Goal: Contribute content

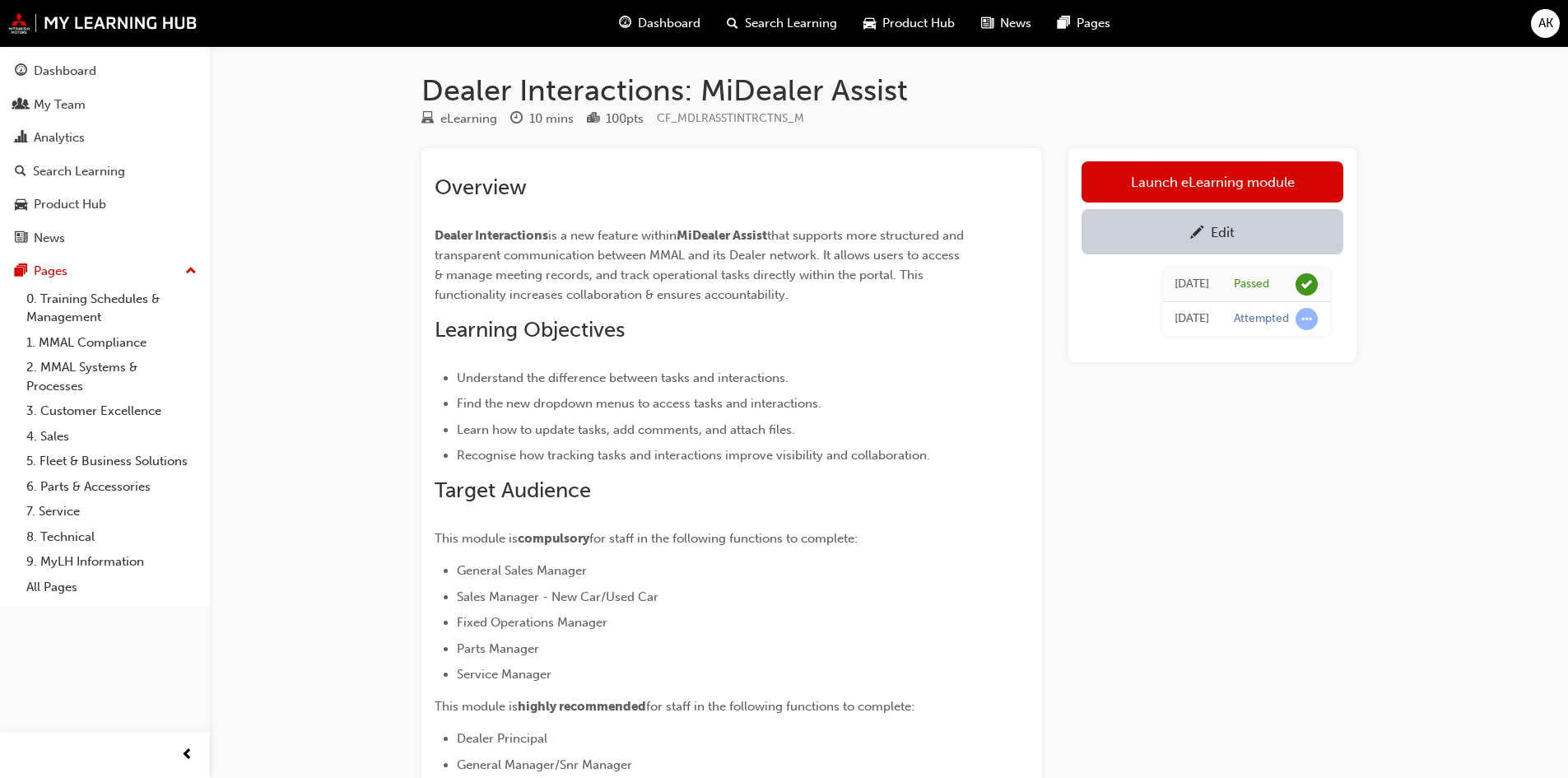
click at [71, 560] on link "9. MyLH Information" at bounding box center [112, 561] width 183 height 26
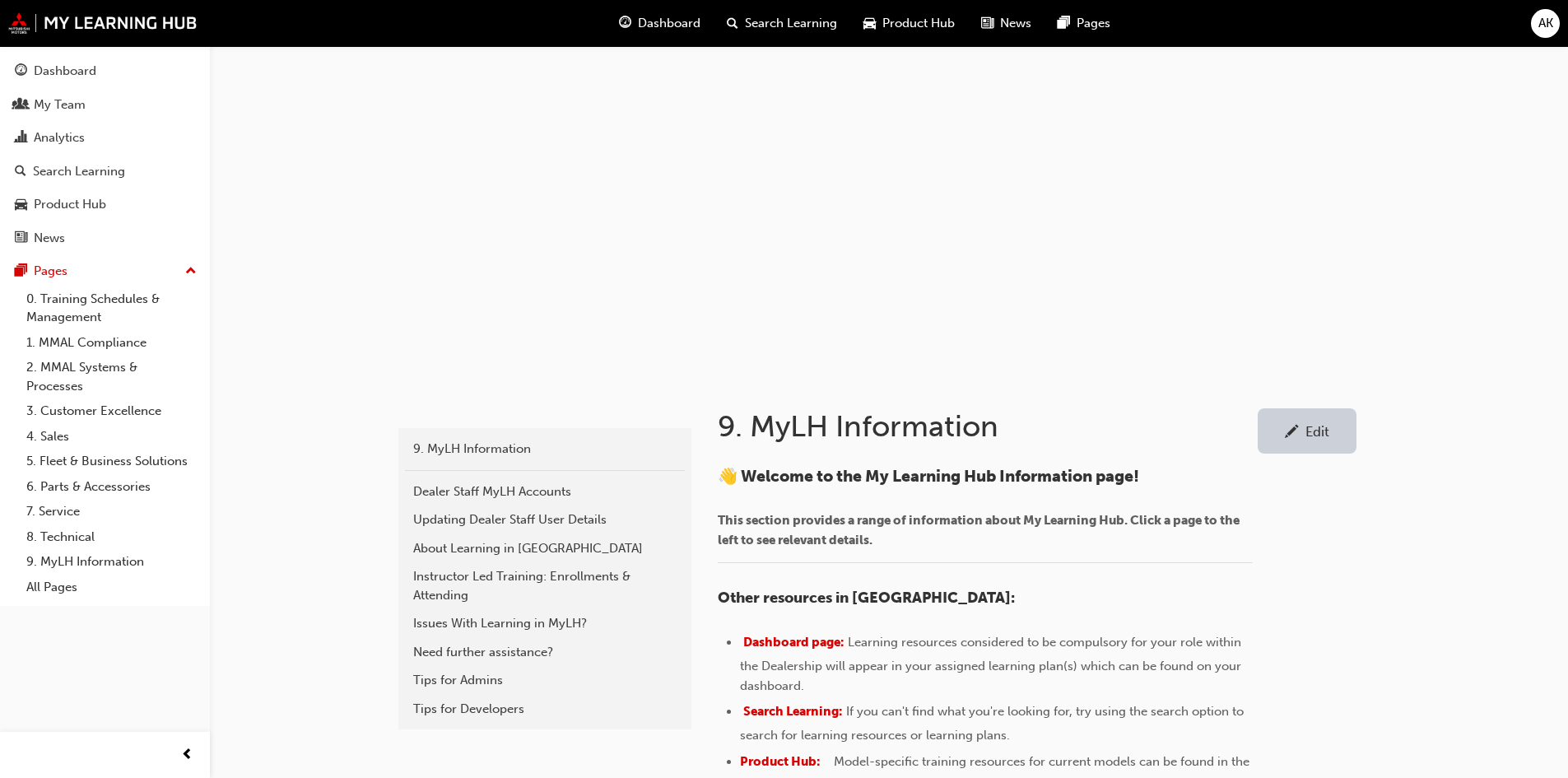
click at [78, 305] on link "0. Training Schedules & Management" at bounding box center [112, 308] width 183 height 44
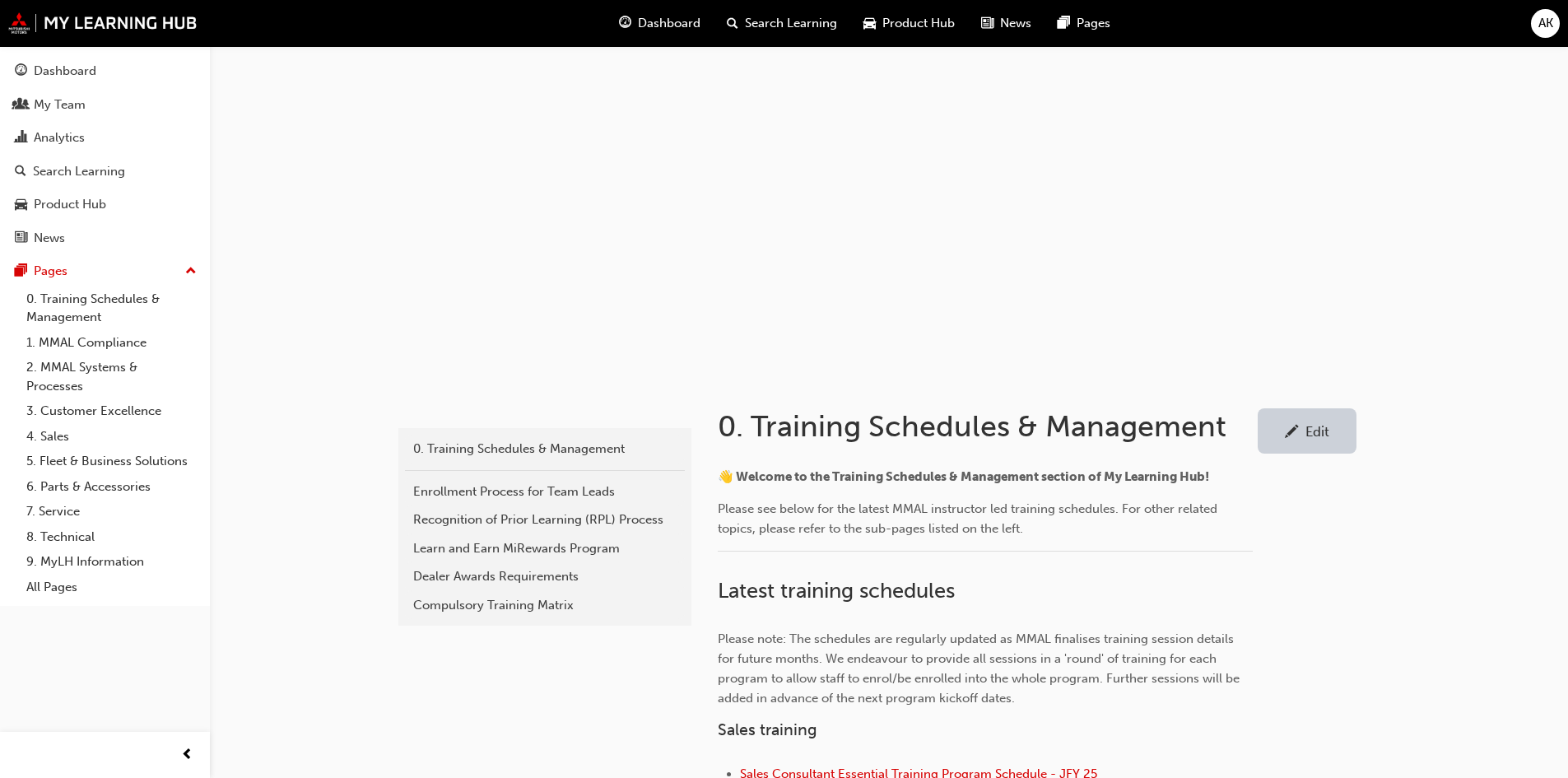
click at [494, 550] on div "Learn and Earn MiRewards Program" at bounding box center [545, 549] width 263 height 19
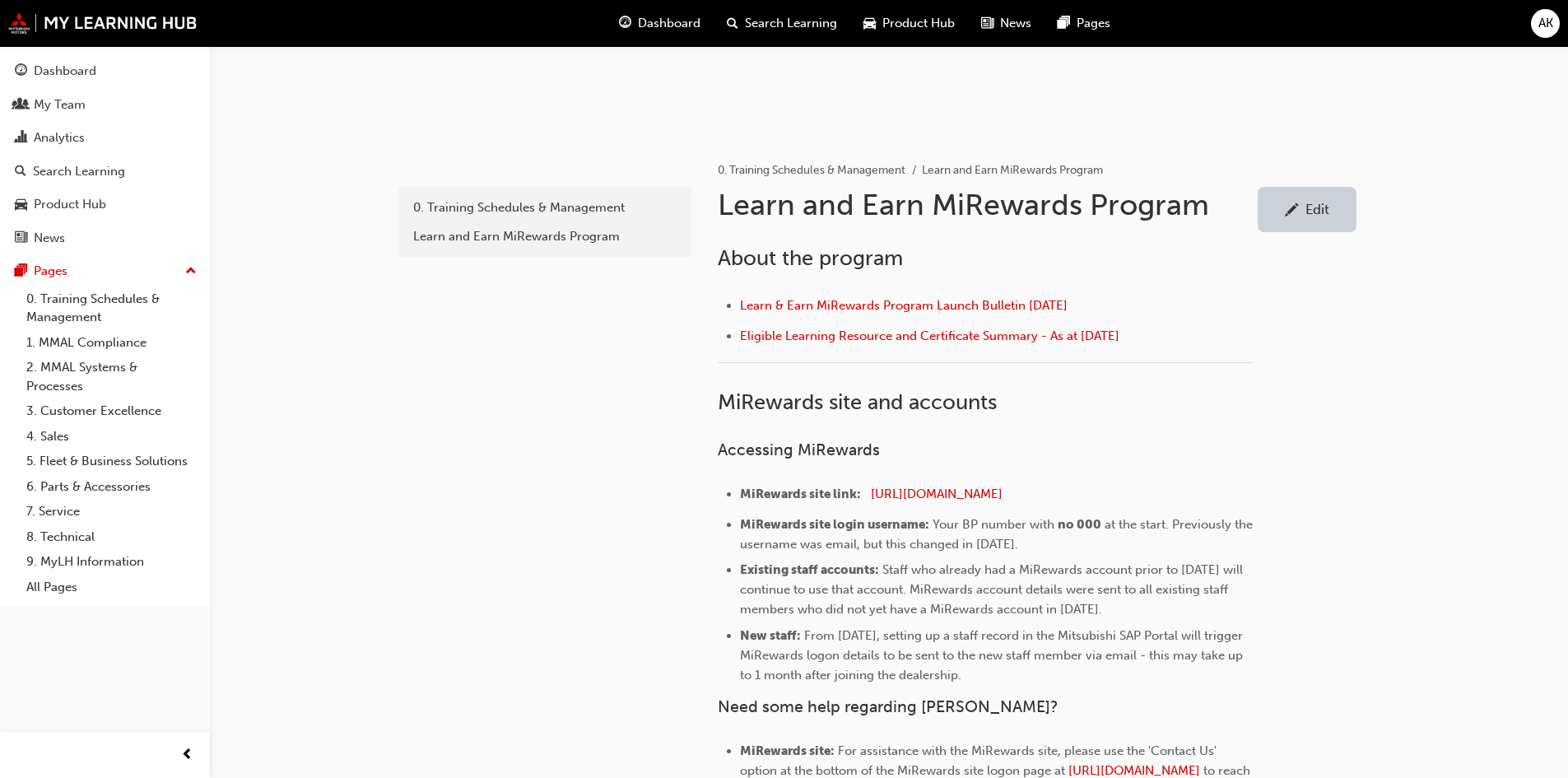
scroll to position [329, 0]
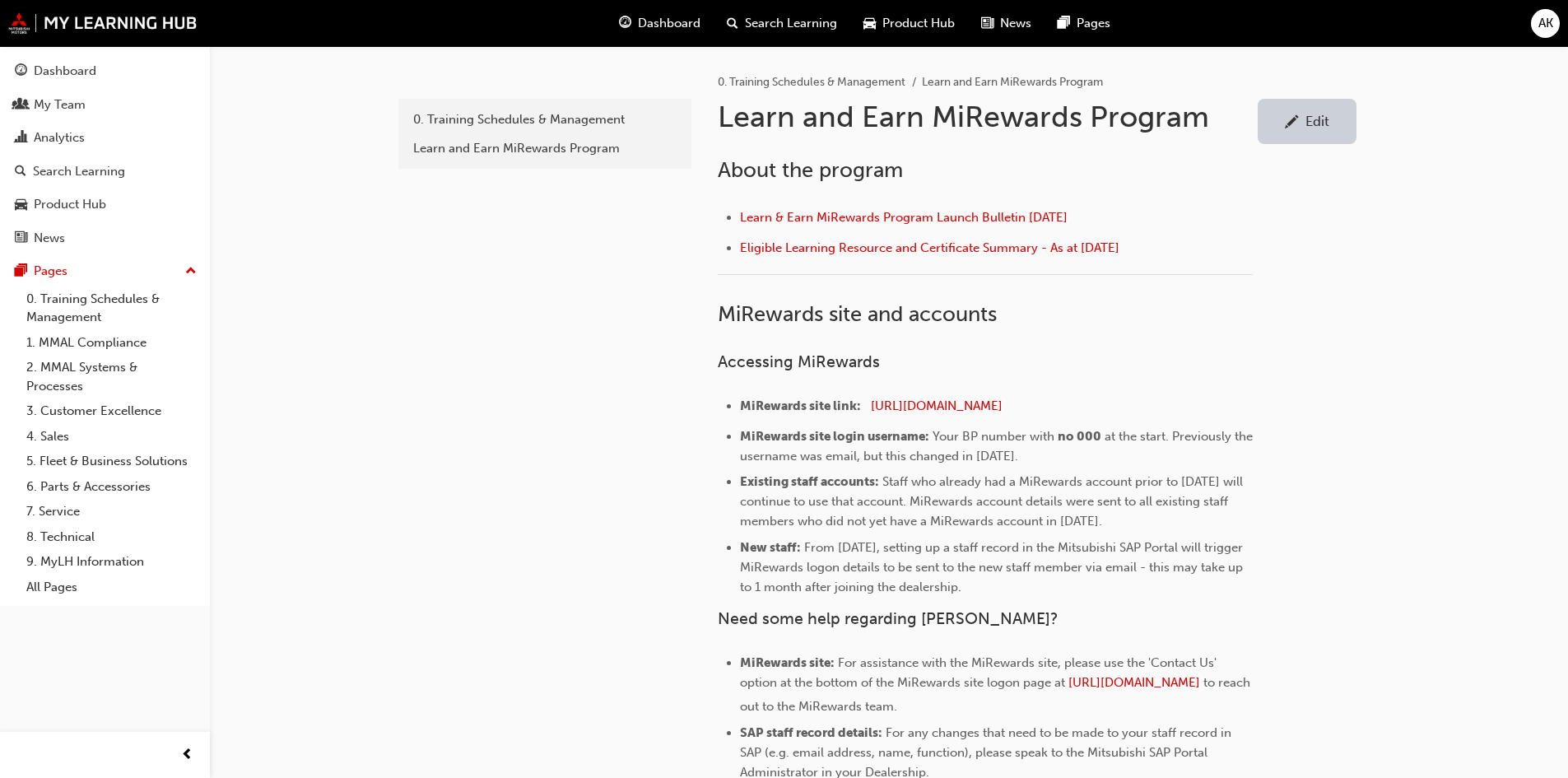
click at [1300, 135] on link "Edit" at bounding box center [1307, 121] width 99 height 45
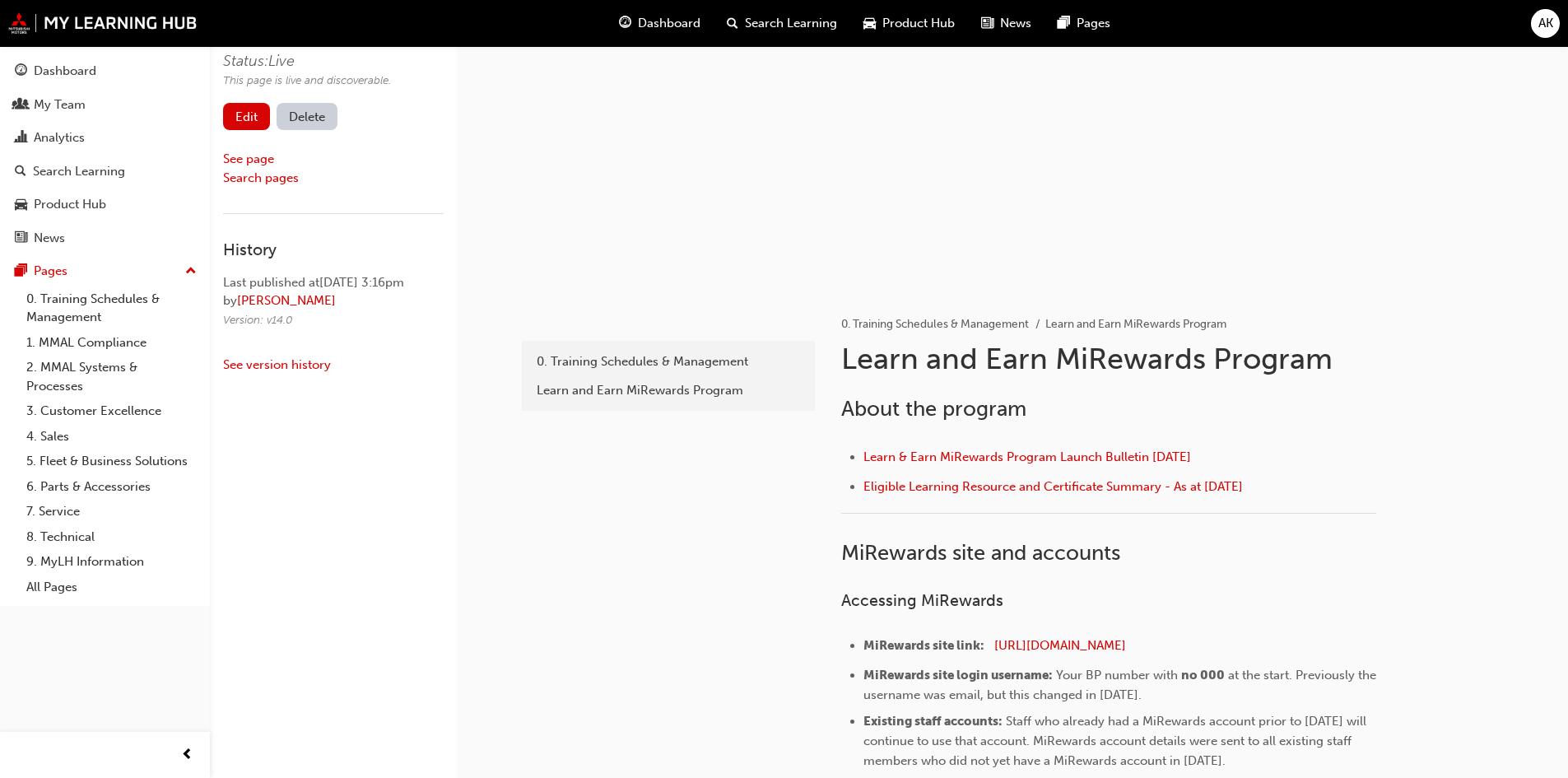
scroll to position [329, 0]
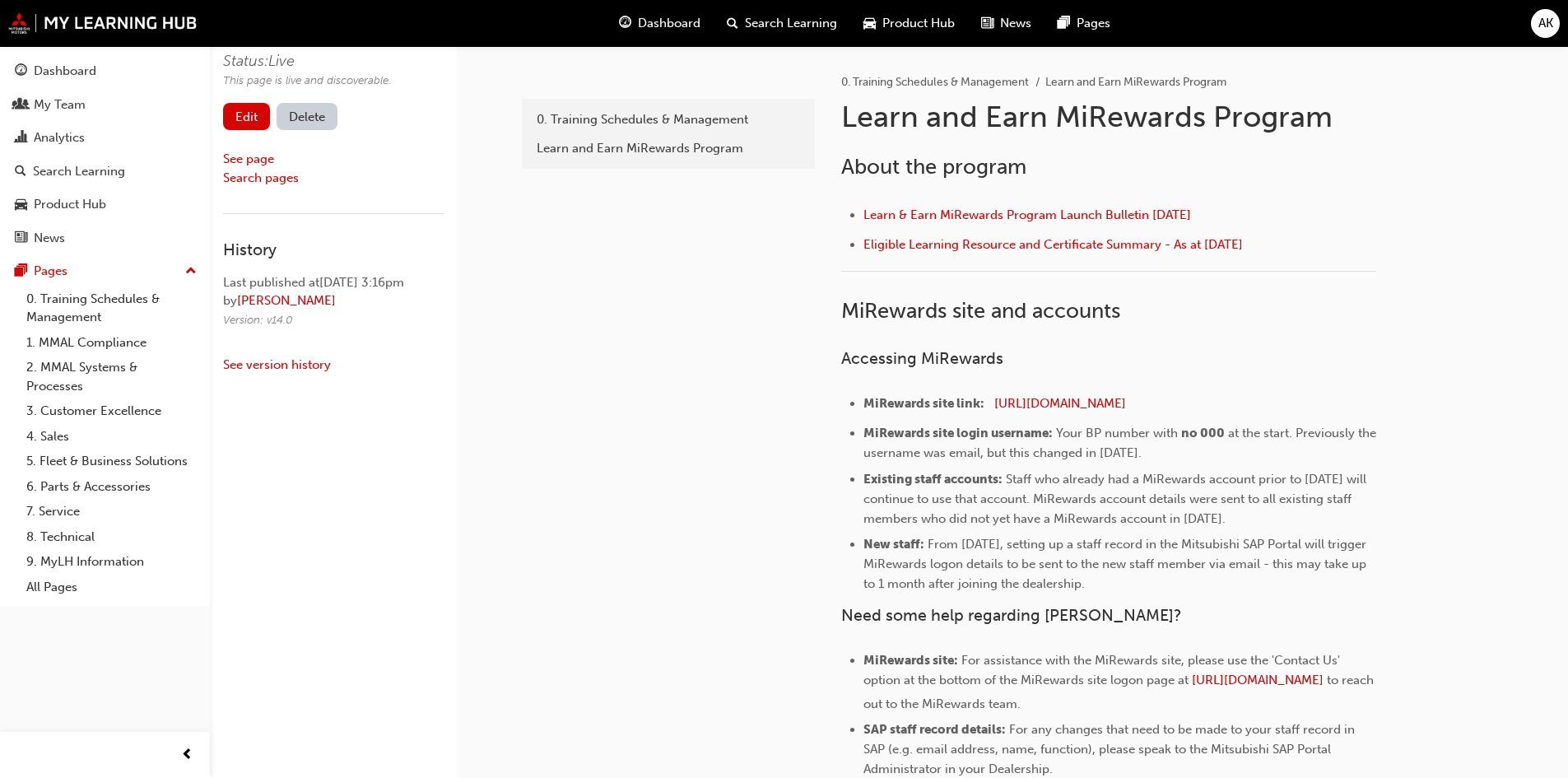
click at [1054, 167] on h2 "About the program" at bounding box center [1108, 167] width 535 height 27
click at [1009, 168] on span "About the program" at bounding box center [933, 166] width 185 height 26
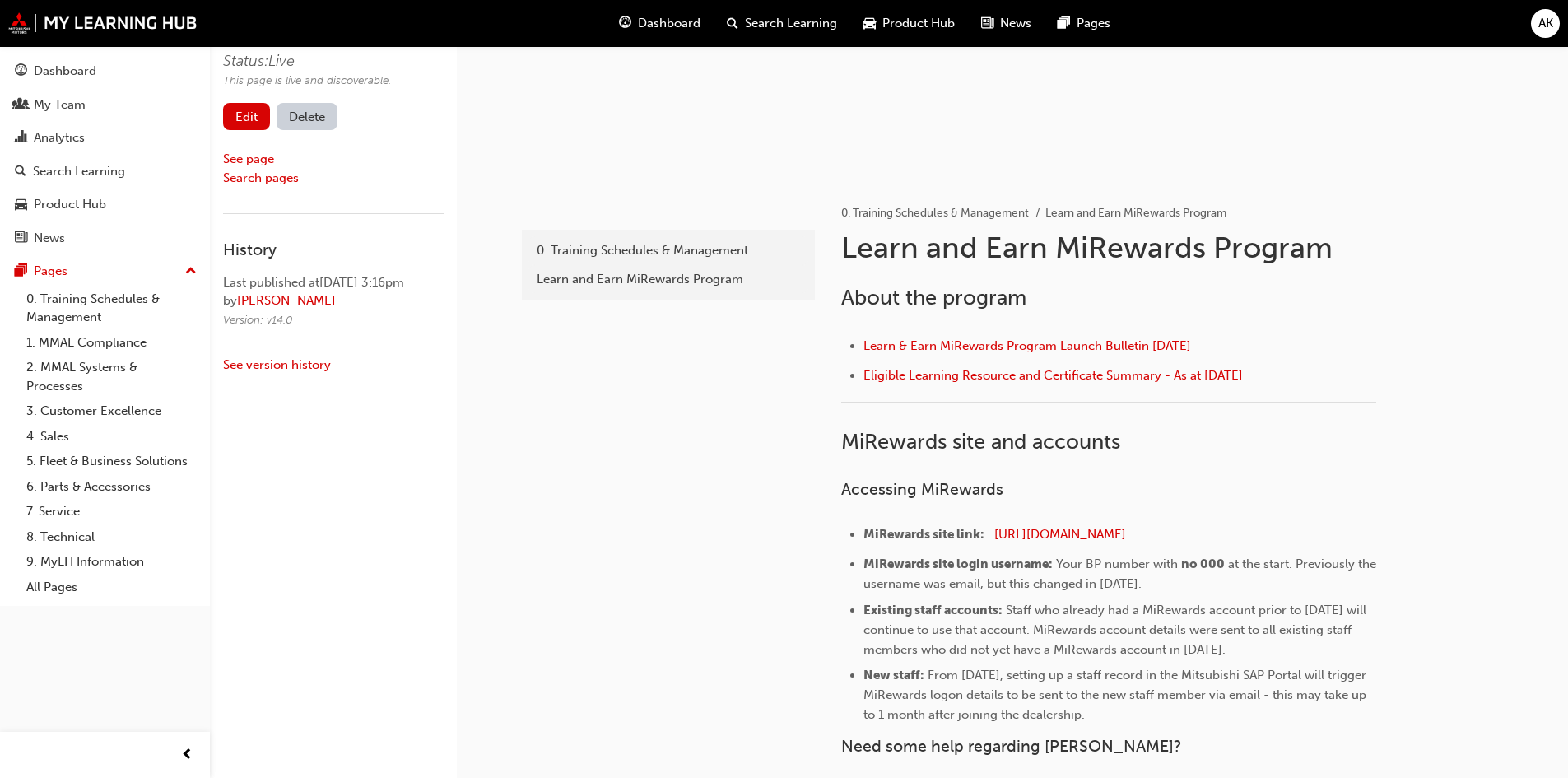
scroll to position [82, 0]
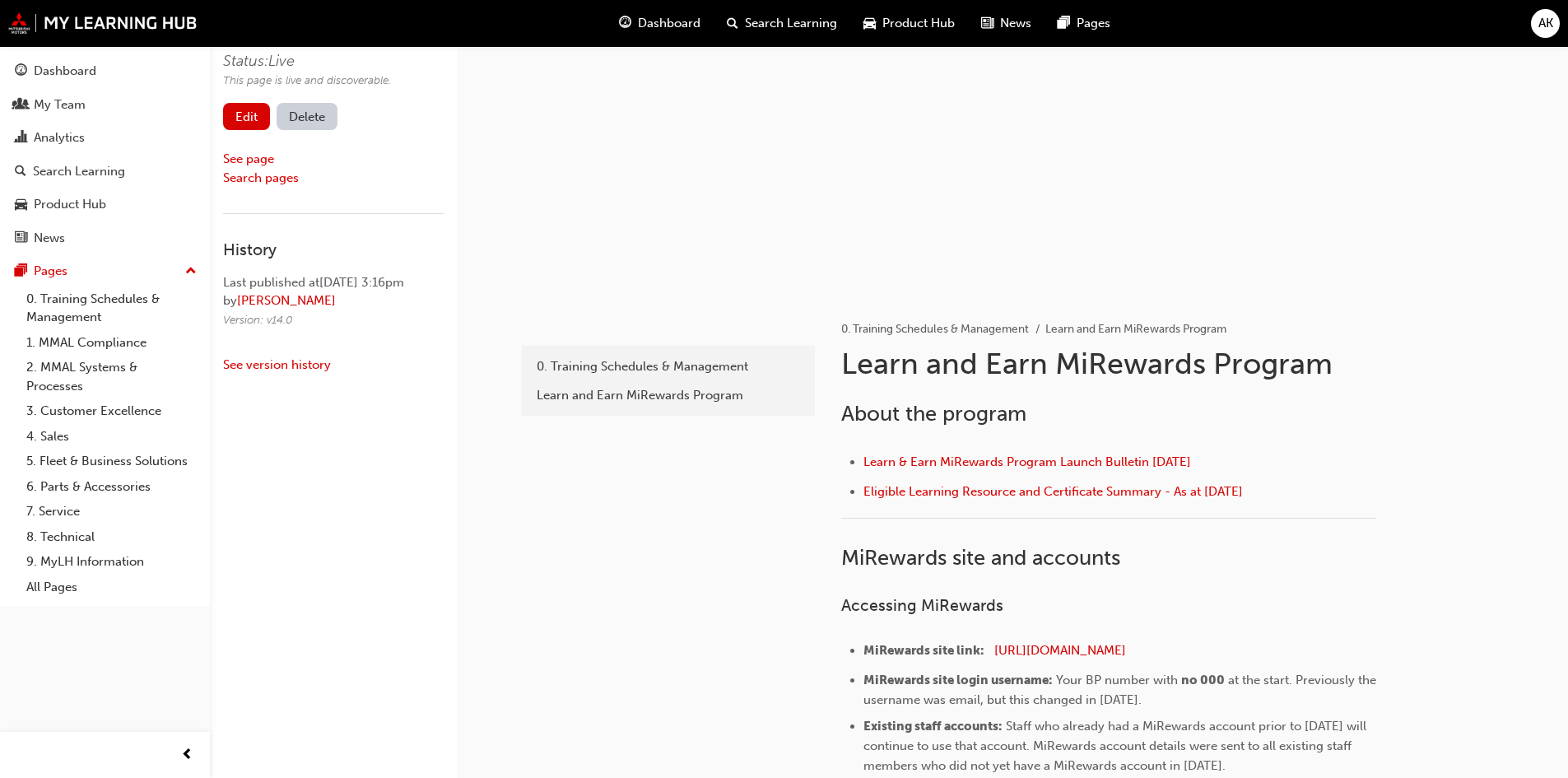
click at [256, 124] on link "Edit" at bounding box center [246, 116] width 47 height 27
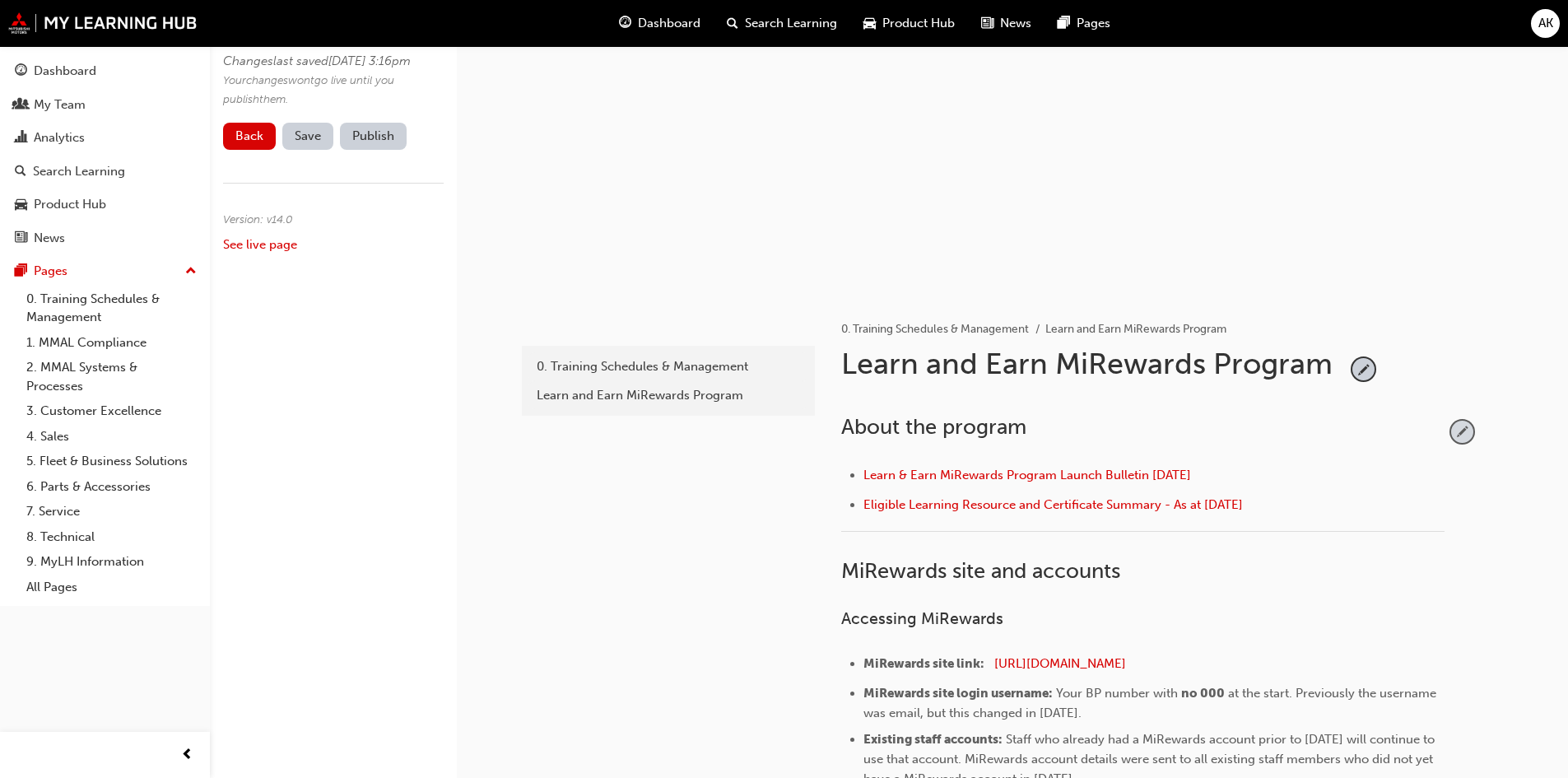
click at [1462, 429] on span "pencil-icon" at bounding box center [1462, 431] width 22 height 22
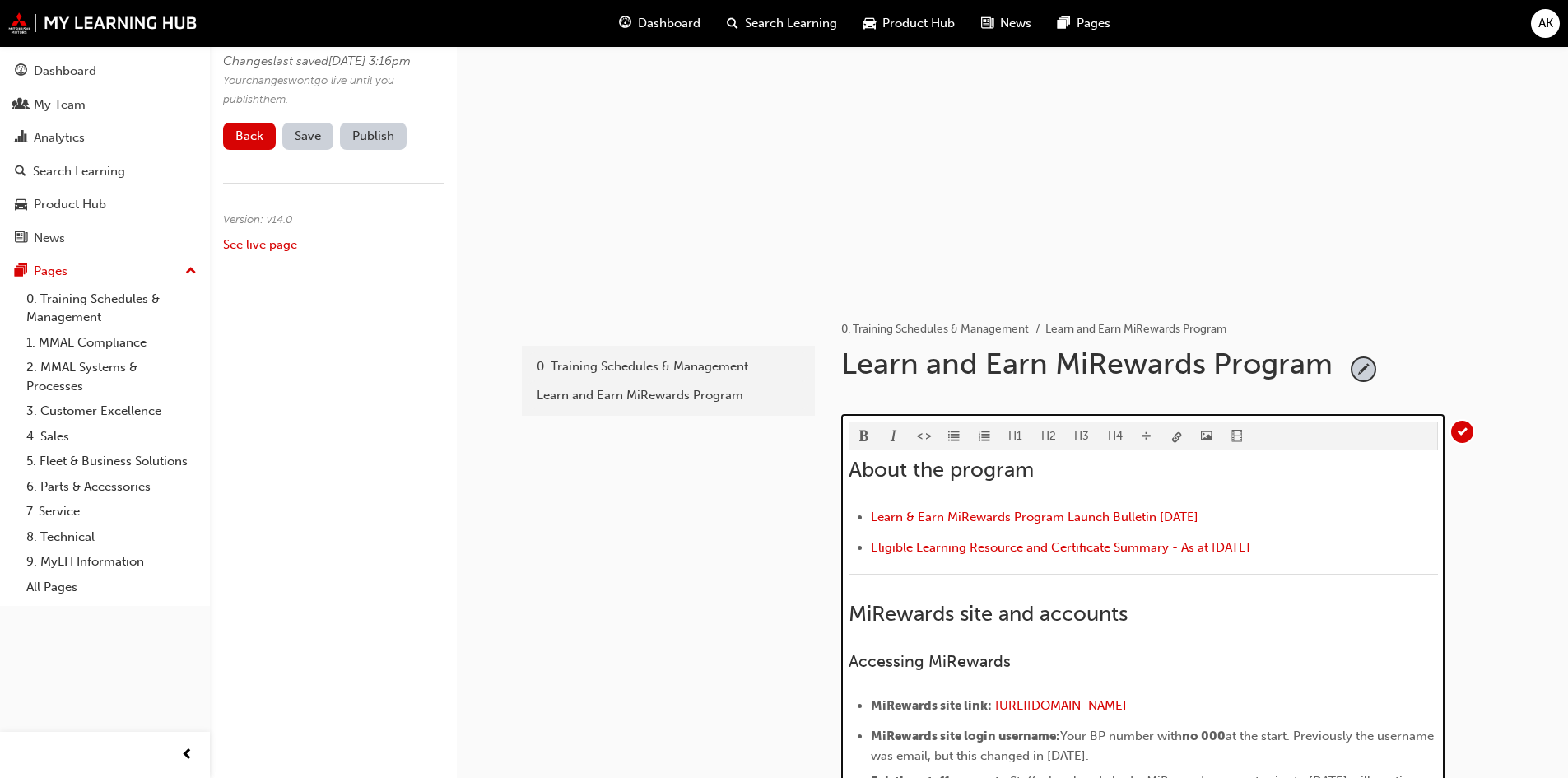
click at [1079, 466] on h2 "About the program" at bounding box center [1143, 471] width 590 height 27
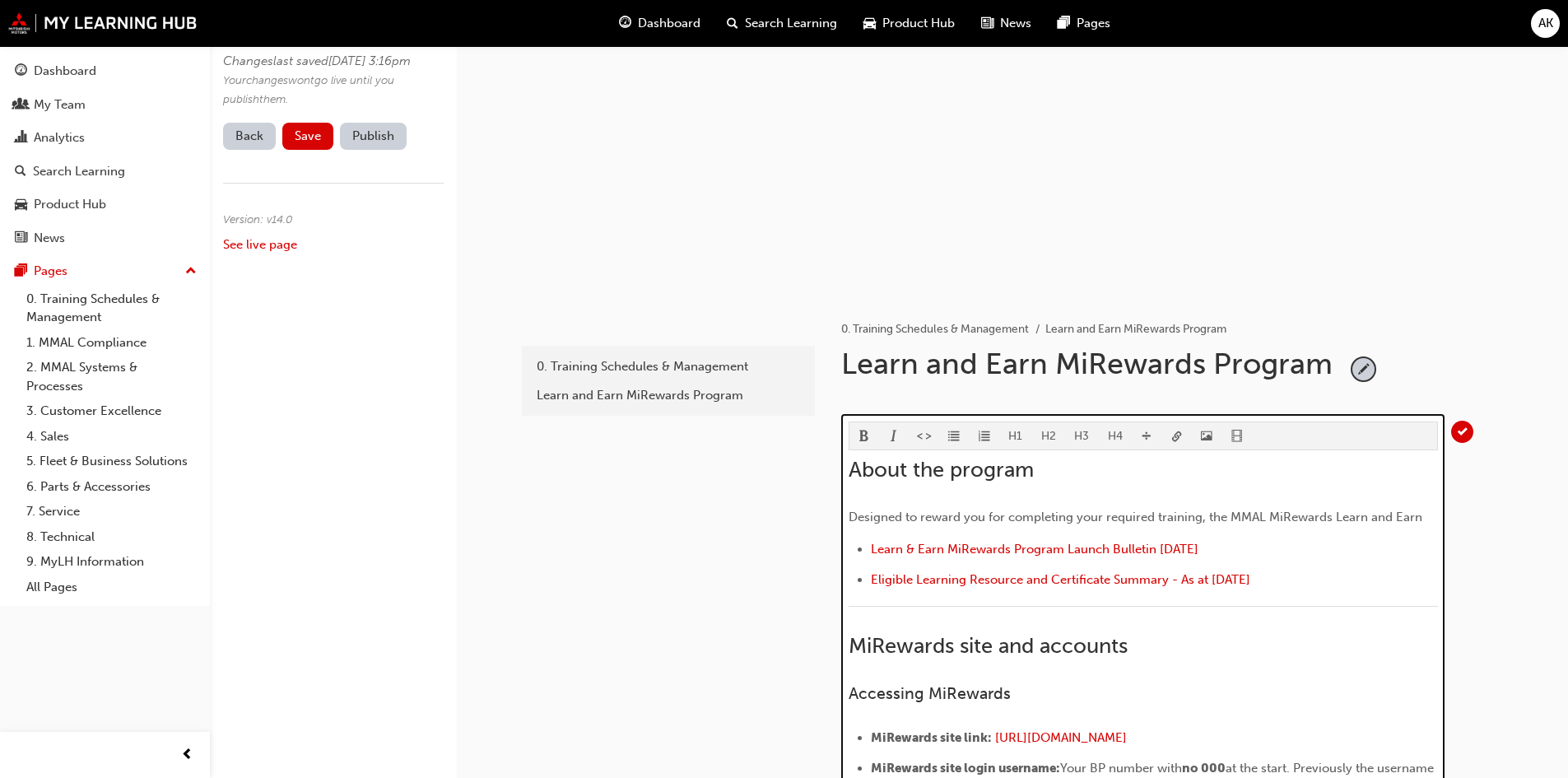
drag, startPoint x: 1289, startPoint y: 519, endPoint x: 1302, endPoint y: 518, distance: 13.0
click at [1289, 518] on span "Designed to reward you for completing your required training, the MMAL MiReward…" at bounding box center [1135, 517] width 574 height 15
click at [1307, 519] on span "Designed to reward you for completing your required training, the MMAL MiReward…" at bounding box center [1135, 517] width 574 height 15
click at [1422, 522] on span "Designed to reward you for completing your required training, the MMAL MiReward…" at bounding box center [1135, 517] width 574 height 15
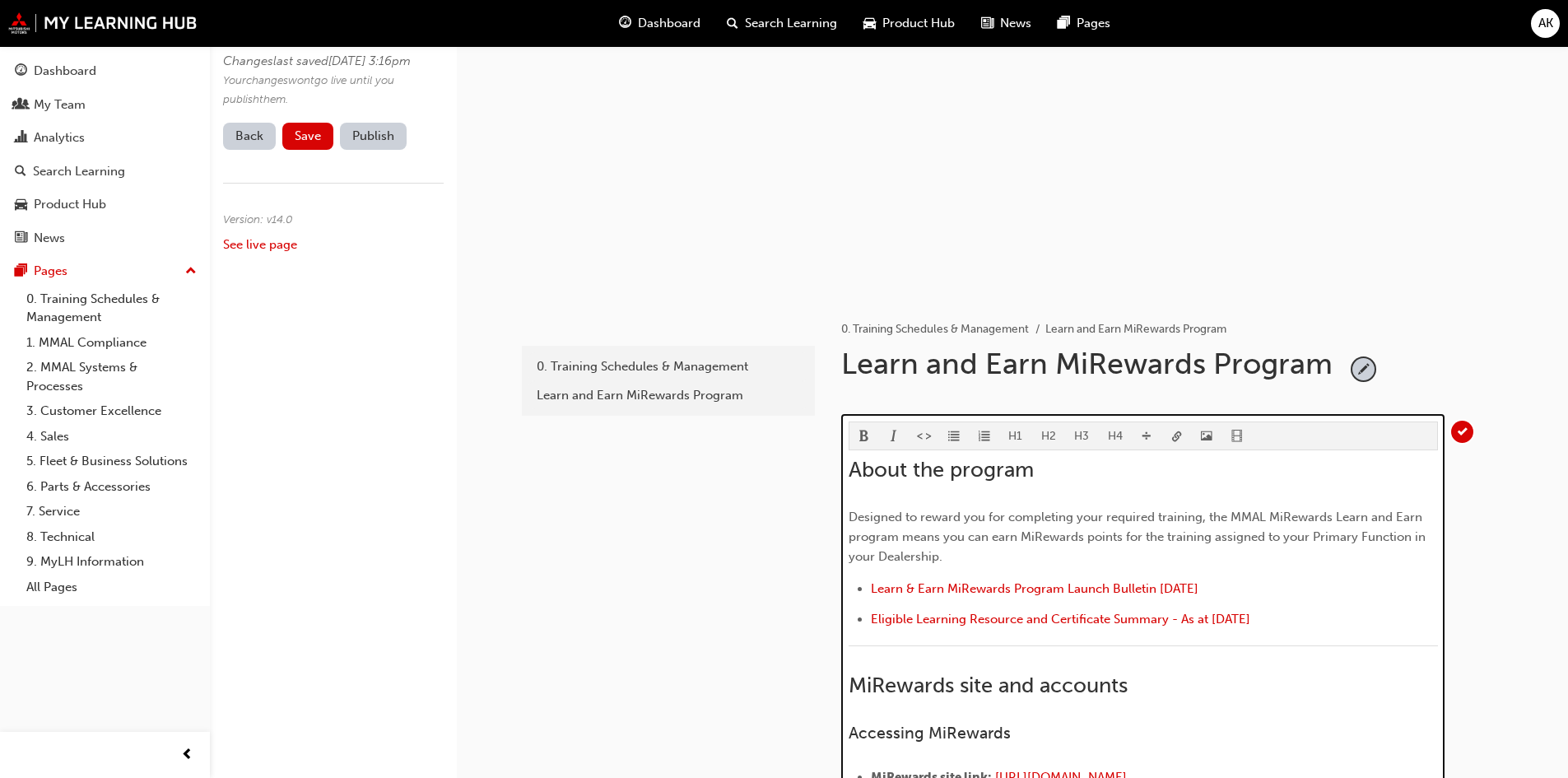
click at [1356, 543] on span "Designed to reward you for completing your required training, the MMAL MiReward…" at bounding box center [1139, 536] width 580 height 54
click at [1311, 601] on li "Learn & Earn MiRewards Program Launch Bulletin [DATE]" at bounding box center [1155, 590] width 567 height 24
drag, startPoint x: 1323, startPoint y: 617, endPoint x: 1293, endPoint y: 619, distance: 30.1
click at [1320, 617] on li "Eligible Learning Resource and Certificate Summary - As at [DATE]" at bounding box center [1155, 620] width 567 height 24
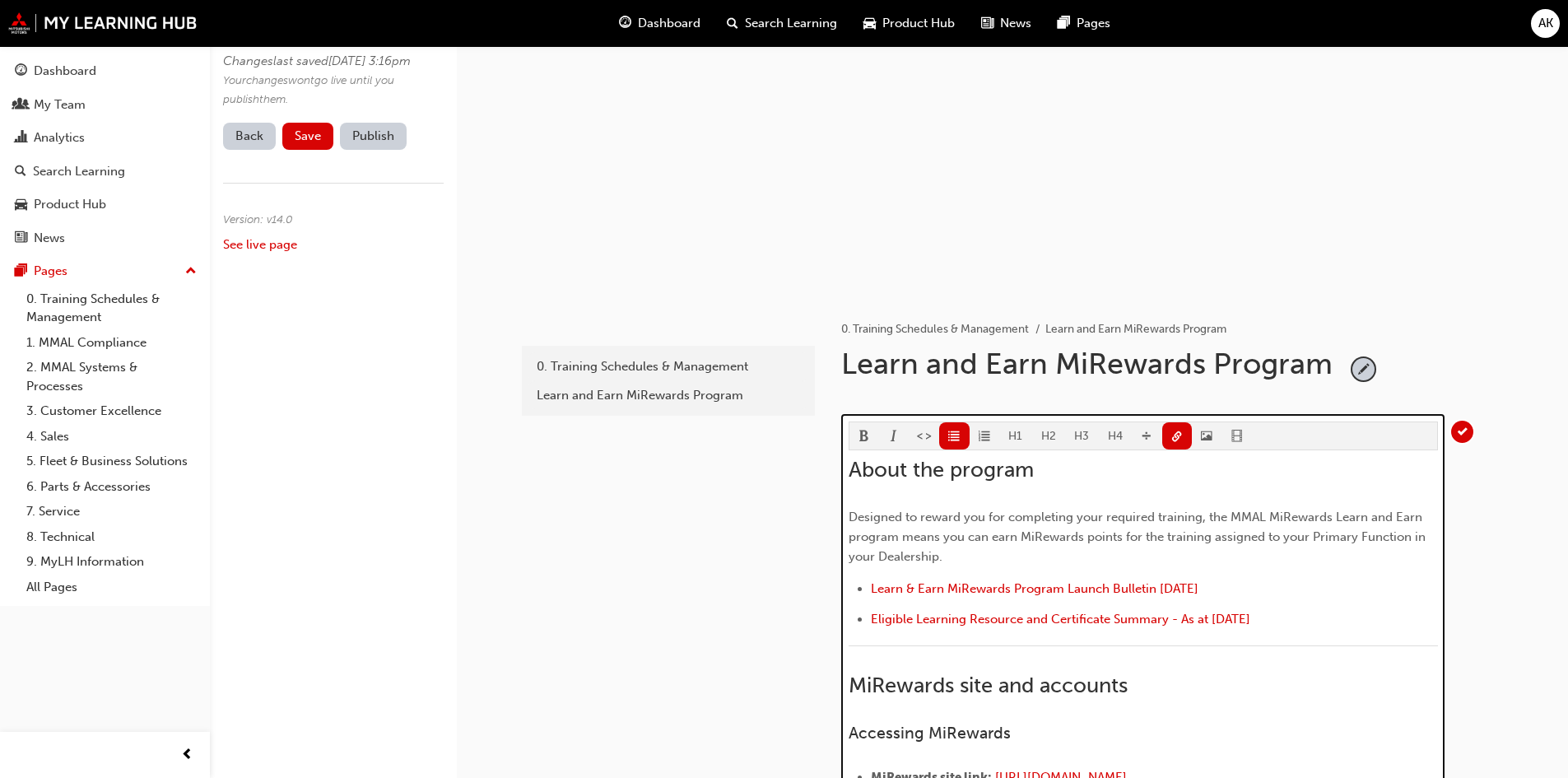
click at [1241, 562] on p "Designed to reward you for completing your required training, the MMAL MiReward…" at bounding box center [1143, 536] width 590 height 59
click at [1261, 548] on p "Designed to reward you for completing your required training, the MMAL MiReward…" at bounding box center [1143, 536] width 590 height 59
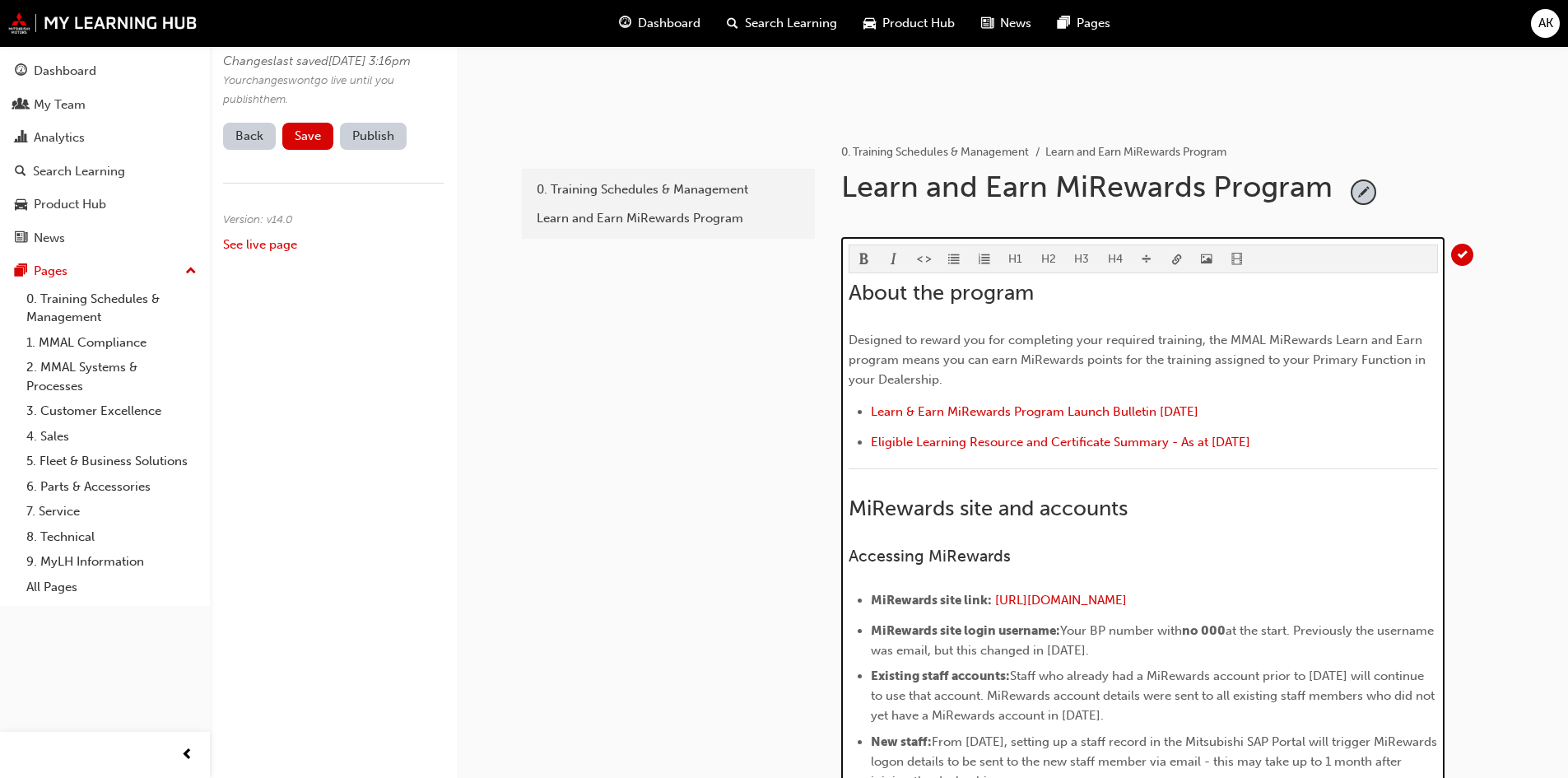
scroll to position [82, 0]
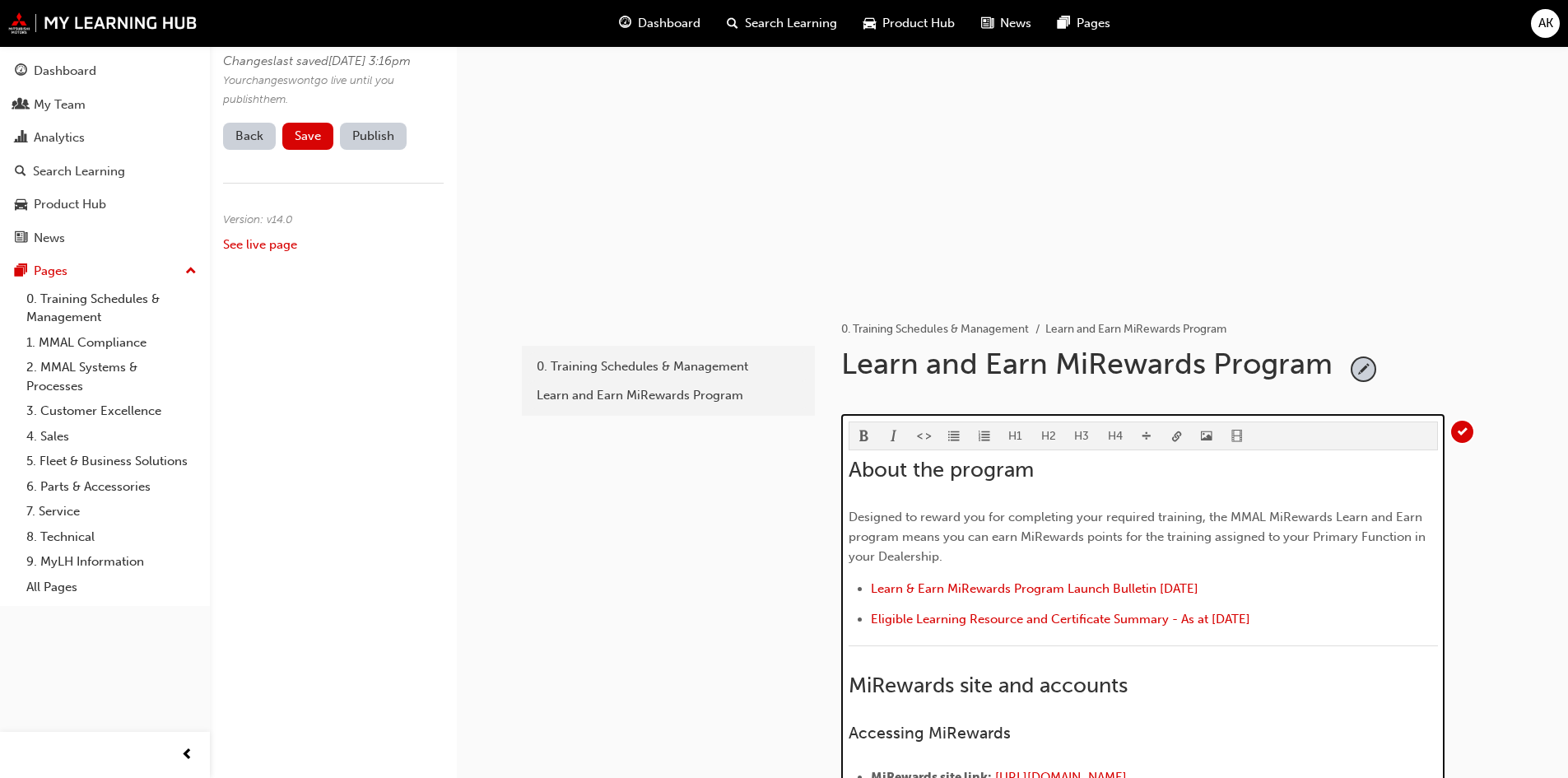
click at [1023, 553] on p "Designed to reward you for completing your required training, the MMAL MiReward…" at bounding box center [1143, 536] width 590 height 59
click at [1068, 514] on span "Designed to reward you for completing your required training, the MMAL MiReward…" at bounding box center [1139, 536] width 580 height 54
click at [1198, 537] on span "Designed to reward you for completing your required training, the MMAL MiReward…" at bounding box center [1139, 536] width 580 height 54
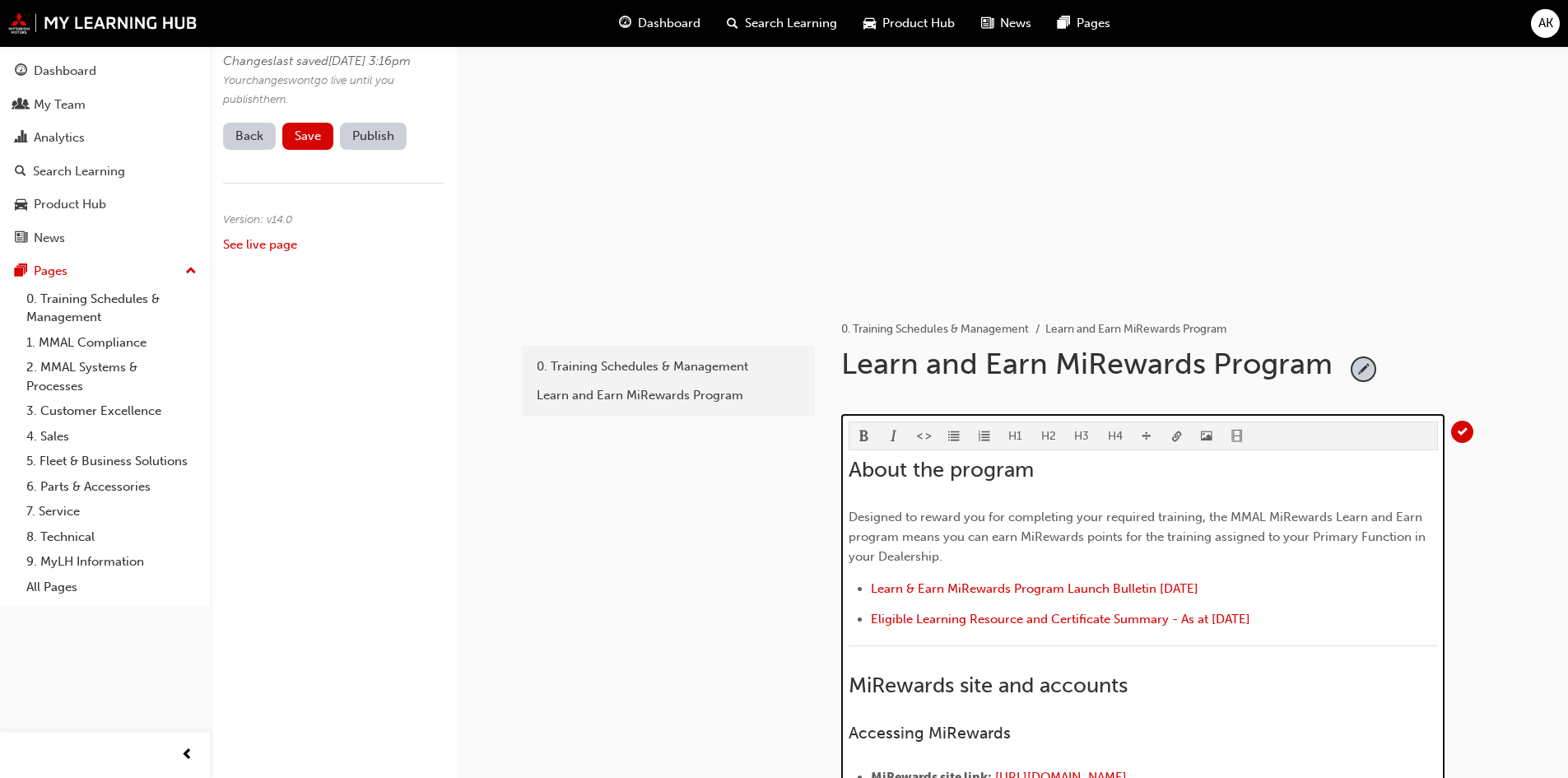
click at [1266, 553] on p "Designed to reward you for completing your required training, the MMAL MiReward…" at bounding box center [1143, 536] width 590 height 59
drag, startPoint x: 1295, startPoint y: 610, endPoint x: 869, endPoint y: 620, distance: 426.1
click at [869, 620] on ul "Learn & Earn MiRewards Program Launch Bulletin [DATE] Eligible Learning Resourc…" at bounding box center [1143, 605] width 590 height 54
click at [1305, 626] on li "﻿ ﻿ ﻿" at bounding box center [1155, 620] width 567 height 24
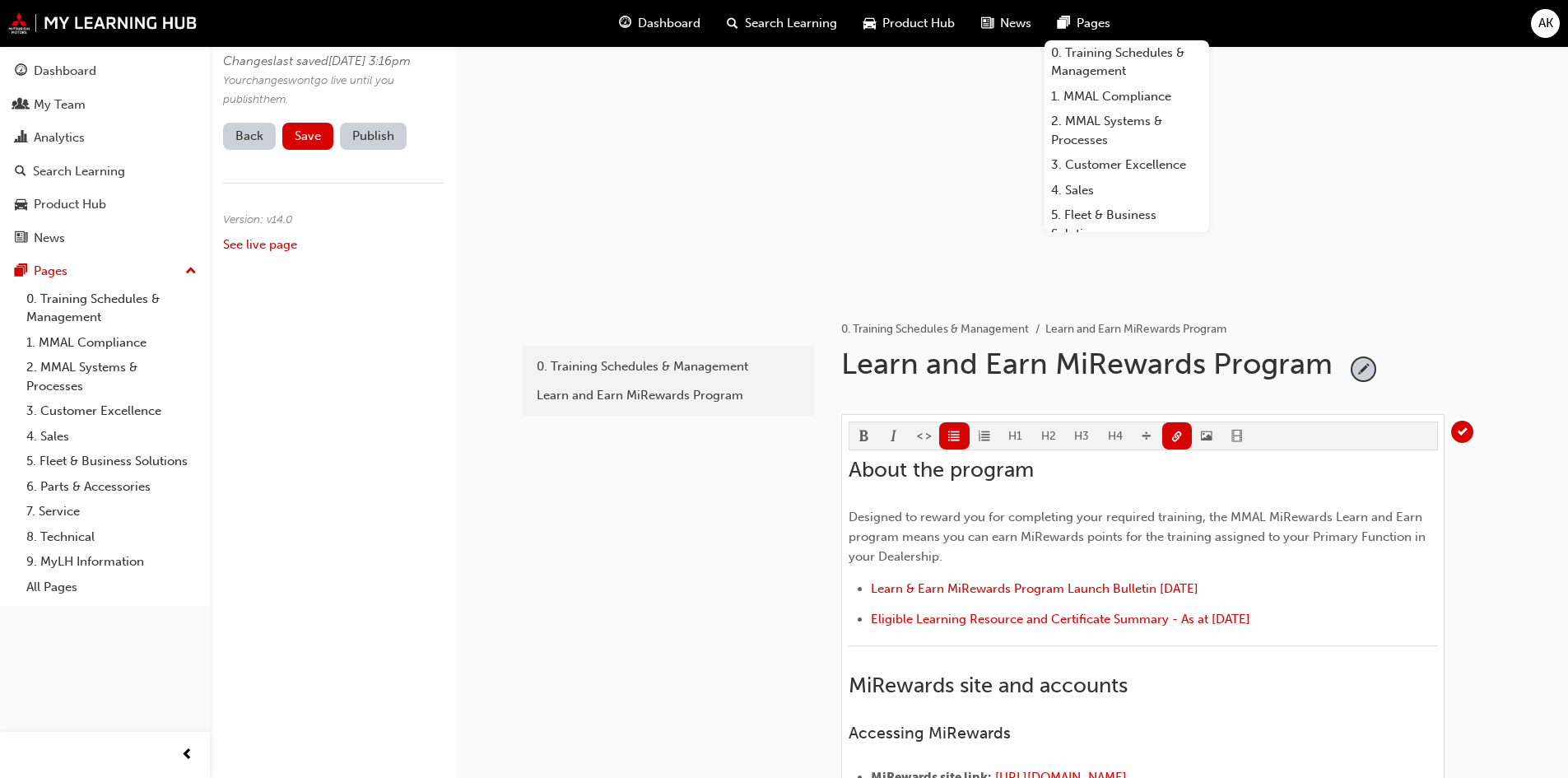
click at [1440, 327] on ul "0. Training Schedules & Management Learn and Earn MiRewards Program" at bounding box center [1160, 329] width 638 height 20
click at [1140, 326] on li "Learn and Earn MiRewards Program" at bounding box center [1136, 330] width 181 height 19
drag, startPoint x: 1465, startPoint y: 432, endPoint x: 1473, endPoint y: 363, distance: 69.5
click at [1465, 432] on span "tick-icon" at bounding box center [1462, 431] width 22 height 22
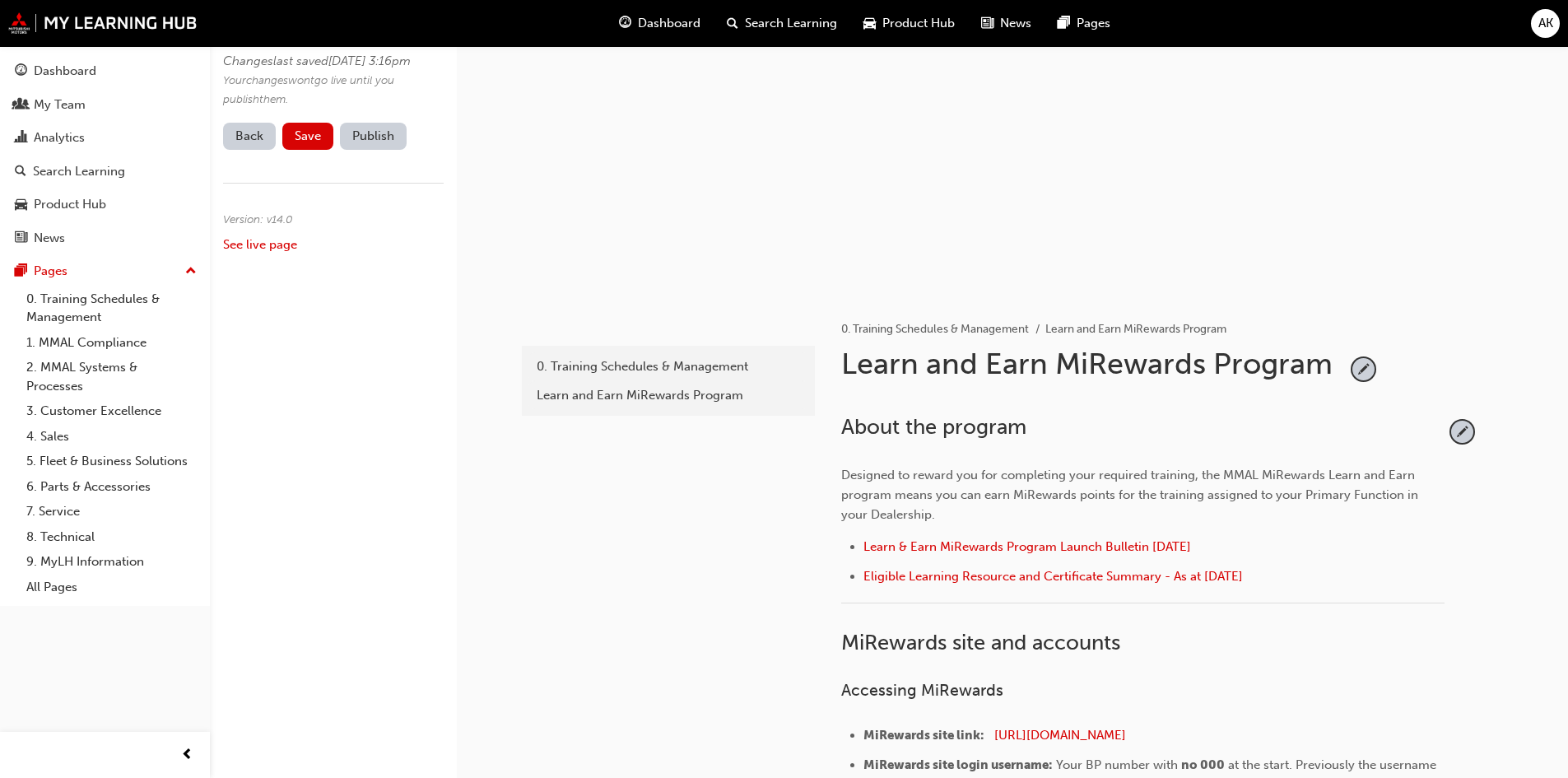
click at [303, 146] on button "Save" at bounding box center [307, 137] width 51 height 27
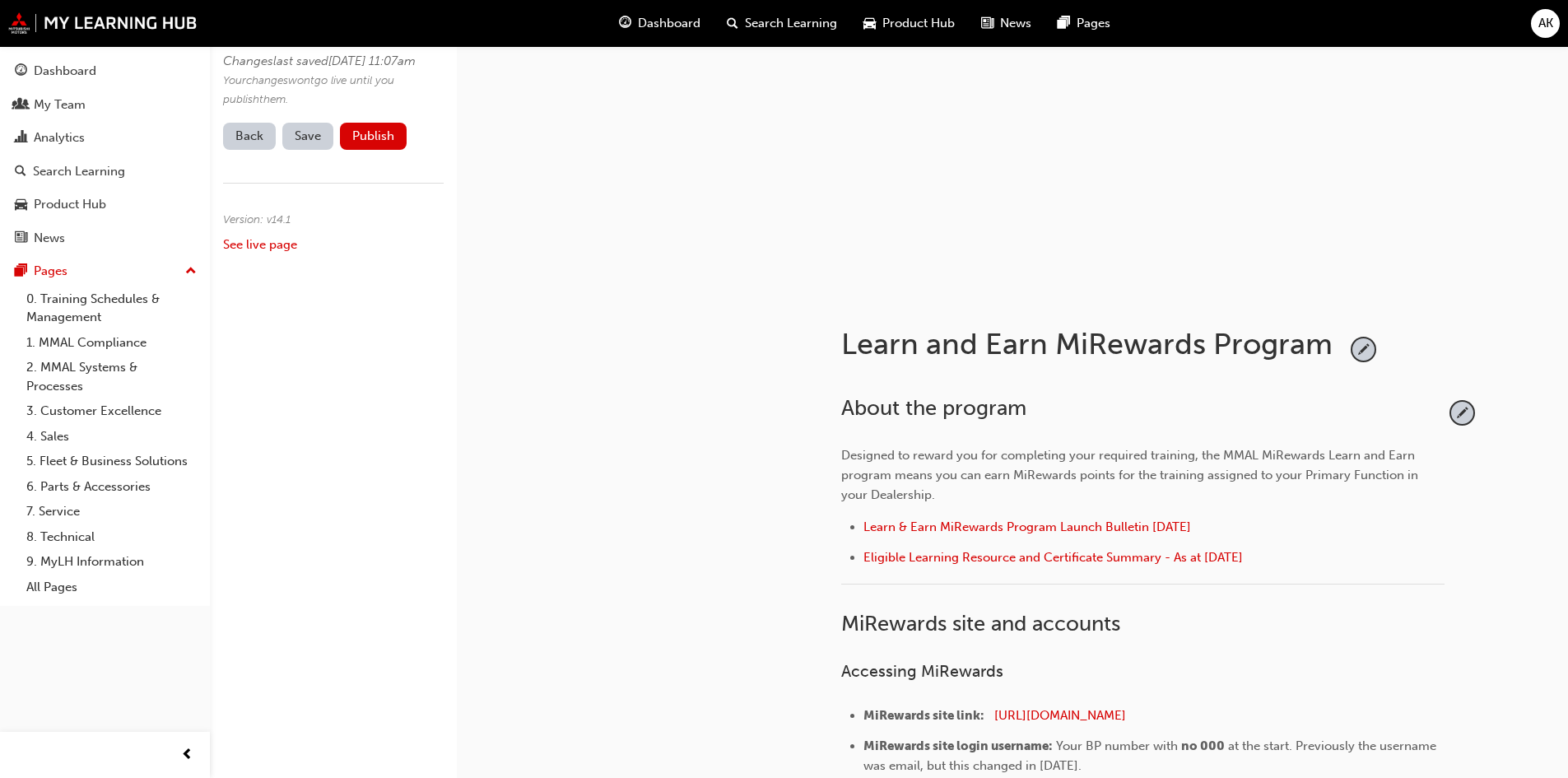
click at [387, 140] on button "Publish" at bounding box center [373, 137] width 67 height 27
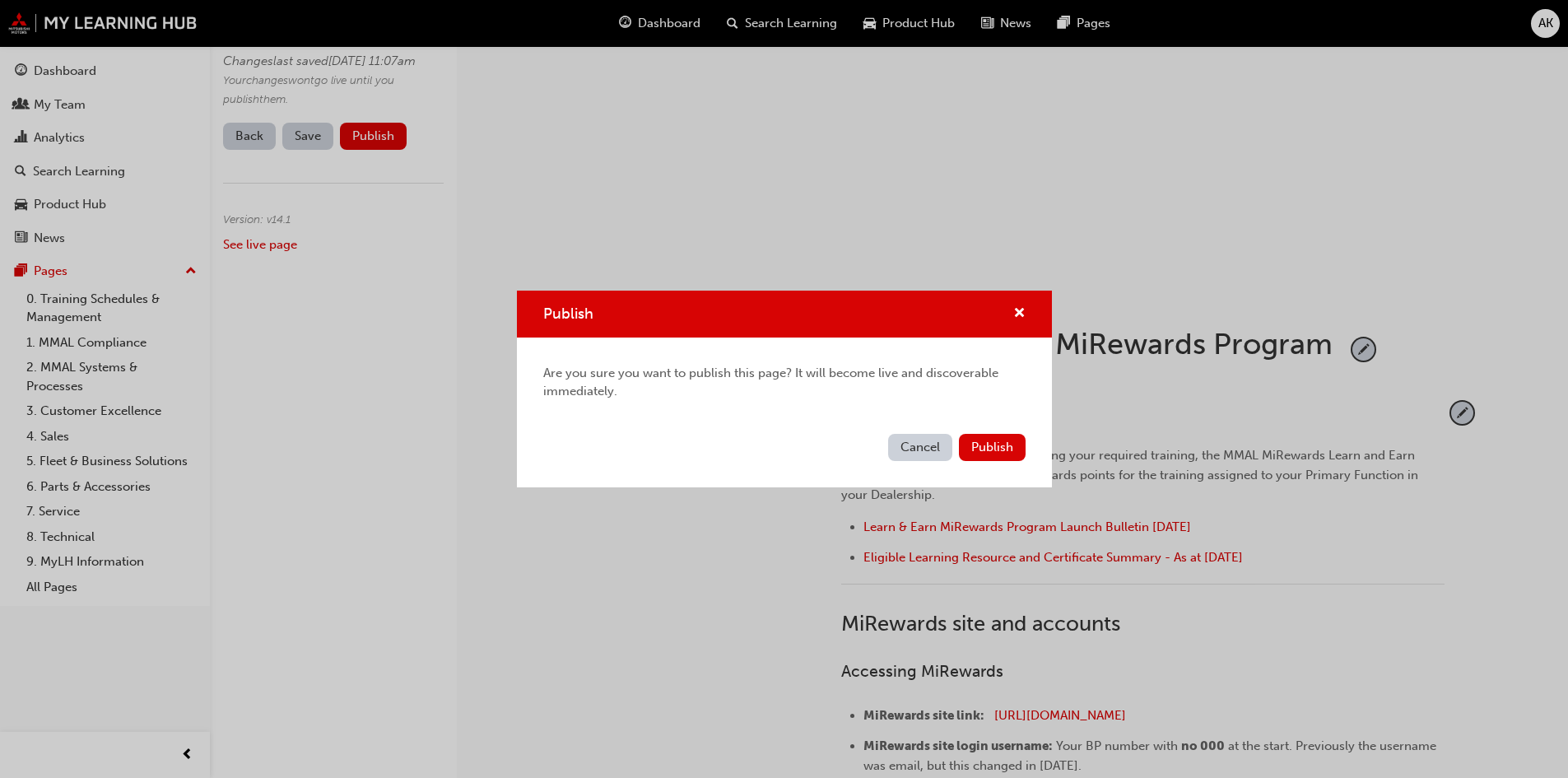
click at [1008, 455] on button "Publish" at bounding box center [993, 448] width 67 height 27
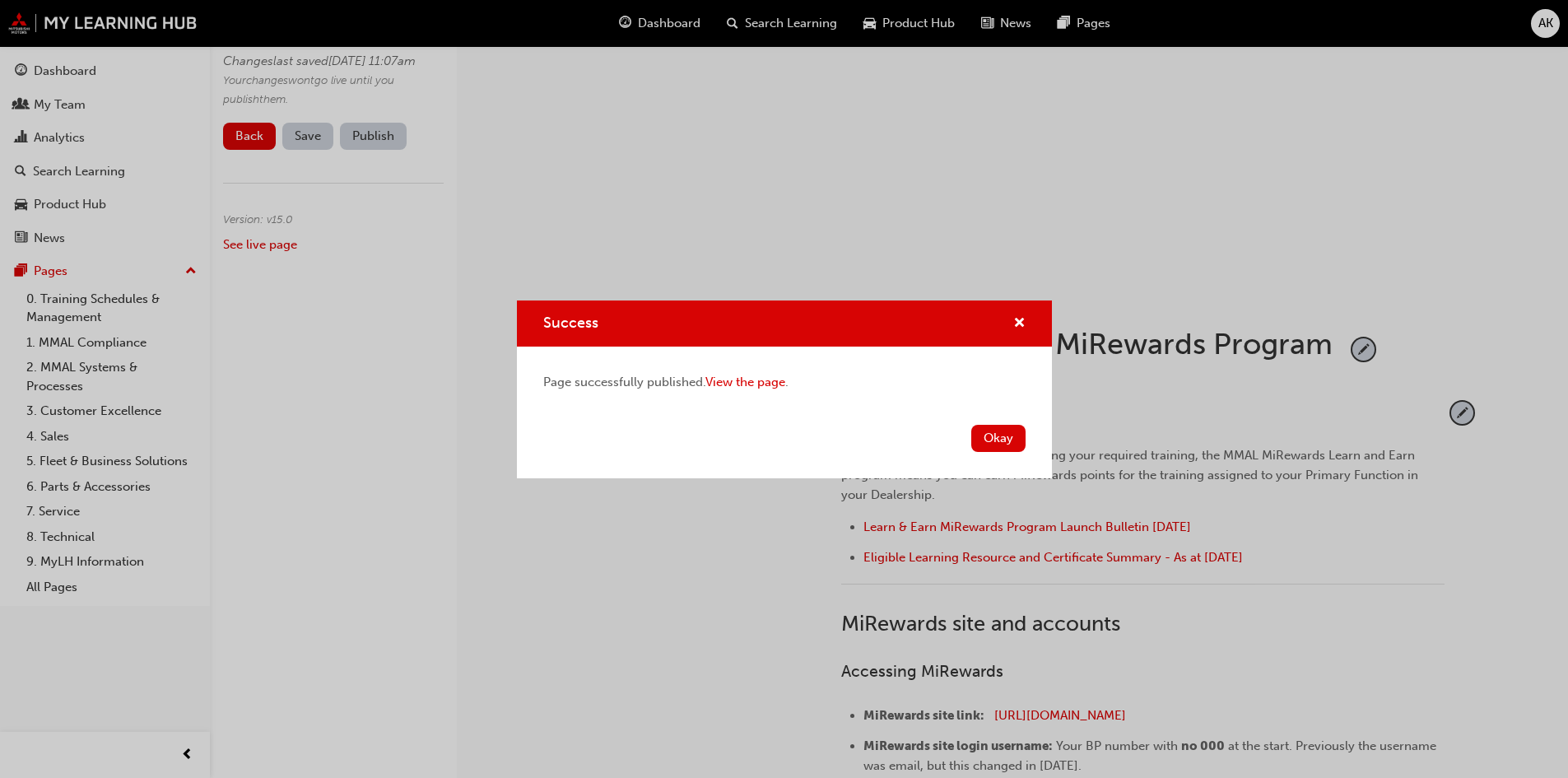
click at [1017, 436] on button "Okay" at bounding box center [998, 438] width 54 height 27
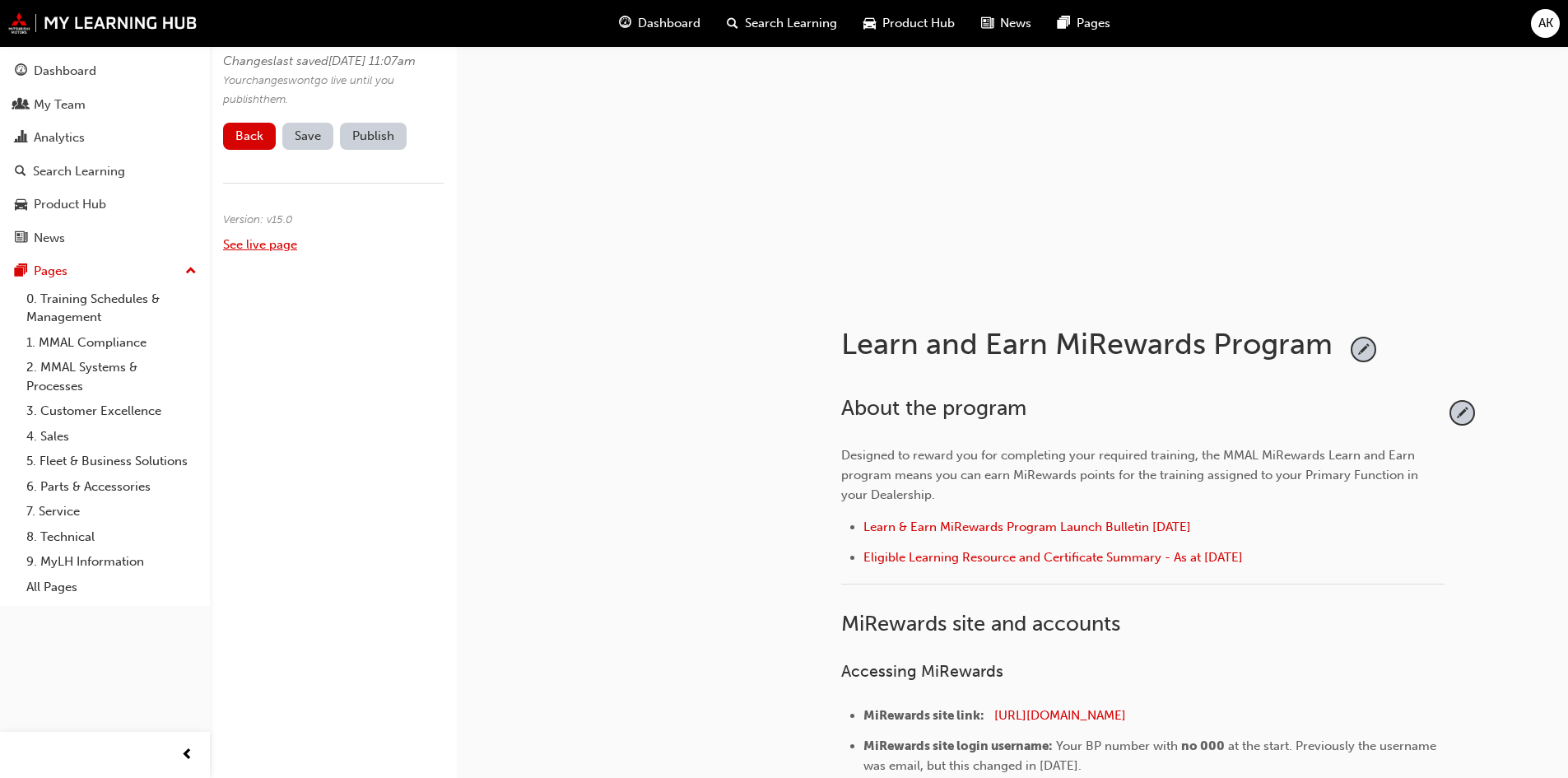
click at [252, 252] on link "See live page" at bounding box center [261, 244] width 74 height 15
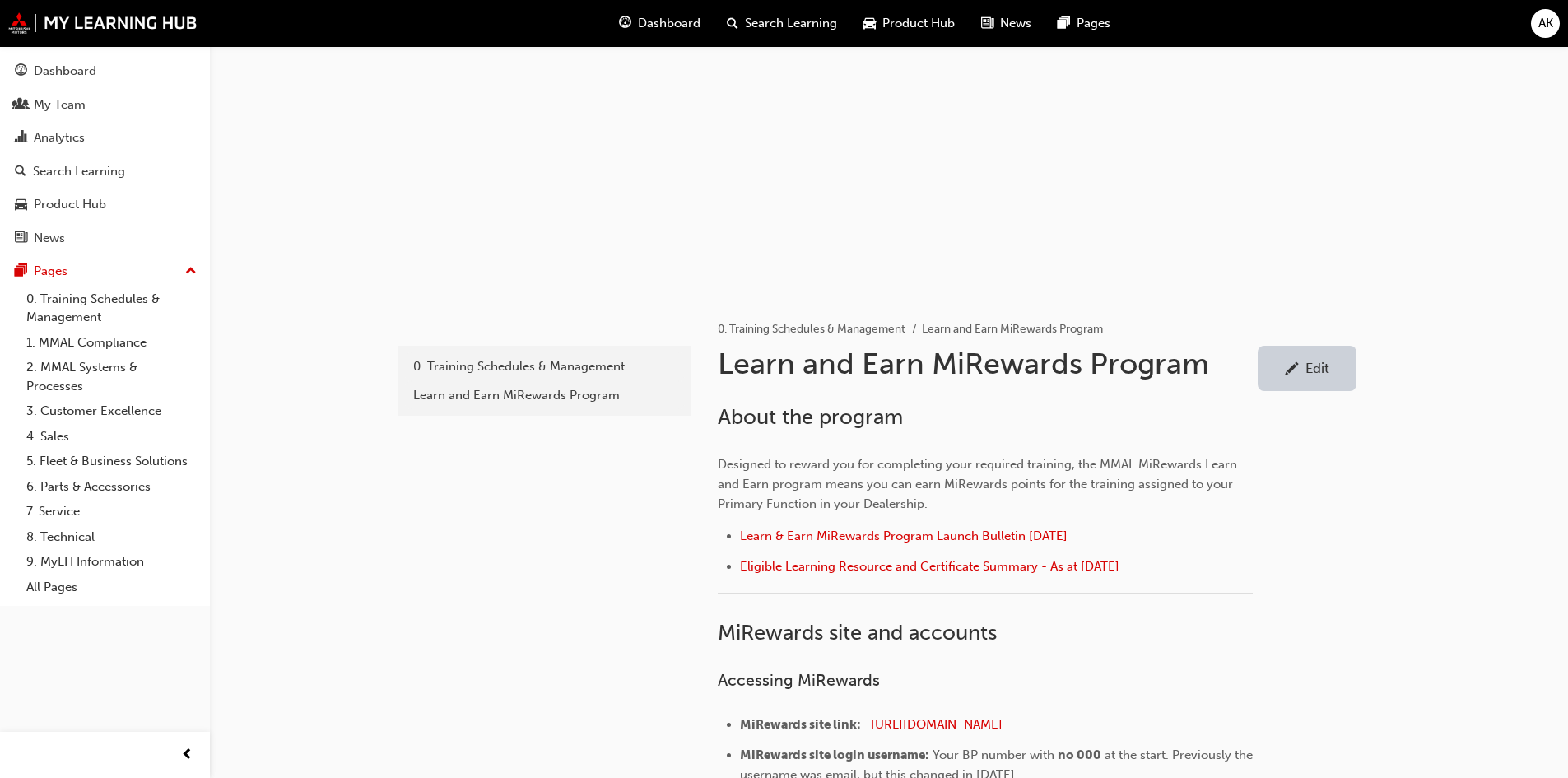
click at [57, 70] on div "Dashboard" at bounding box center [65, 72] width 63 height 19
